Goal: Task Accomplishment & Management: Use online tool/utility

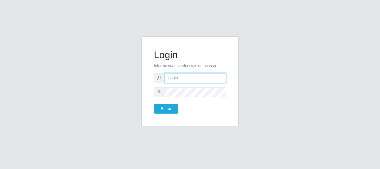
click at [177, 81] on input "text" at bounding box center [195, 78] width 61 height 10
type input "Ubiratan@confglacer"
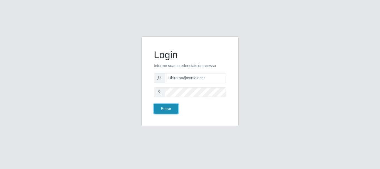
click at [160, 111] on button "Entrar" at bounding box center [166, 109] width 24 height 10
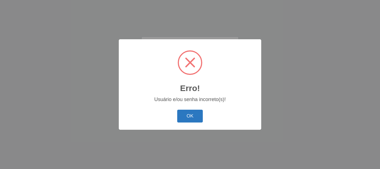
click at [189, 116] on button "OK" at bounding box center [190, 116] width 26 height 13
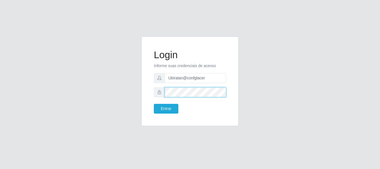
click at [154, 104] on button "Entrar" at bounding box center [166, 109] width 24 height 10
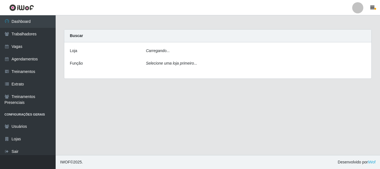
click at [159, 43] on div "[PERSON_NAME]... Função Selecione uma loja primeiro..." at bounding box center [217, 60] width 307 height 36
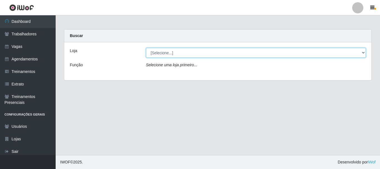
click at [161, 50] on select "[Selecione...] Glace Real Confeitaria" at bounding box center [256, 53] width 220 height 10
select select "445"
click at [146, 48] on select "[Selecione...] Glace Real Confeitaria" at bounding box center [256, 53] width 220 height 10
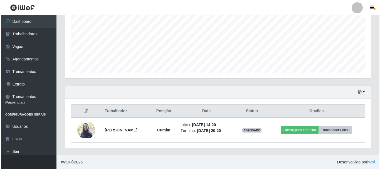
scroll to position [115, 306]
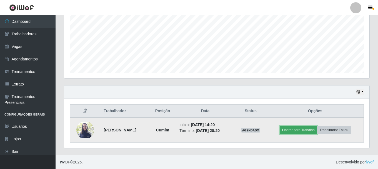
click at [306, 129] on button "Liberar para Trabalho" at bounding box center [299, 130] width 38 height 8
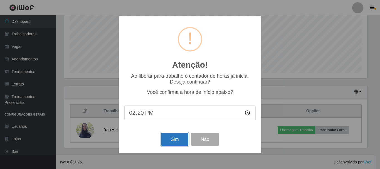
click at [180, 135] on button "Sim" at bounding box center [174, 139] width 27 height 13
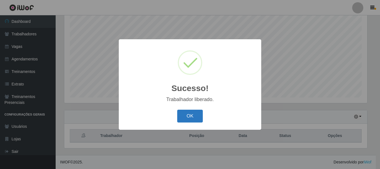
click at [195, 120] on button "OK" at bounding box center [190, 116] width 26 height 13
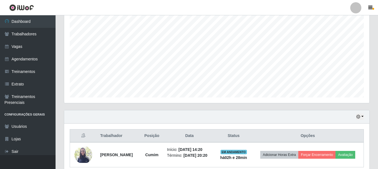
scroll to position [126, 0]
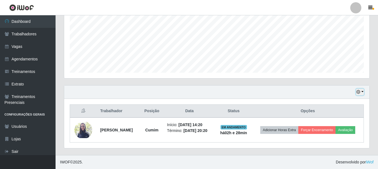
click at [362, 91] on button "button" at bounding box center [360, 92] width 8 height 6
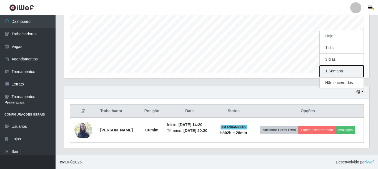
click at [336, 73] on button "1 Semana" at bounding box center [342, 71] width 44 height 12
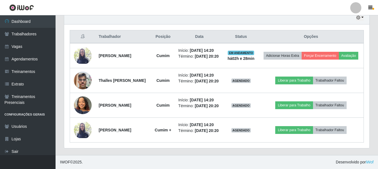
scroll to position [217, 0]
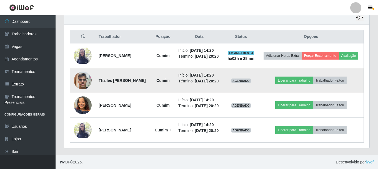
click at [81, 73] on img at bounding box center [83, 80] width 18 height 24
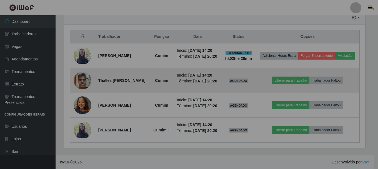
scroll to position [115, 306]
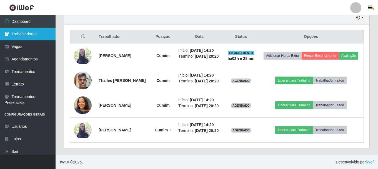
click at [24, 34] on link "Trabalhadores" at bounding box center [28, 34] width 56 height 13
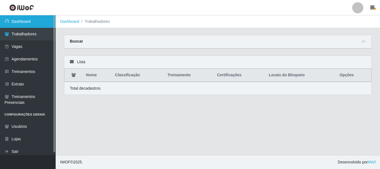
click at [29, 18] on link "Dashboard" at bounding box center [28, 21] width 56 height 13
